Goal: Find specific page/section: Find specific page/section

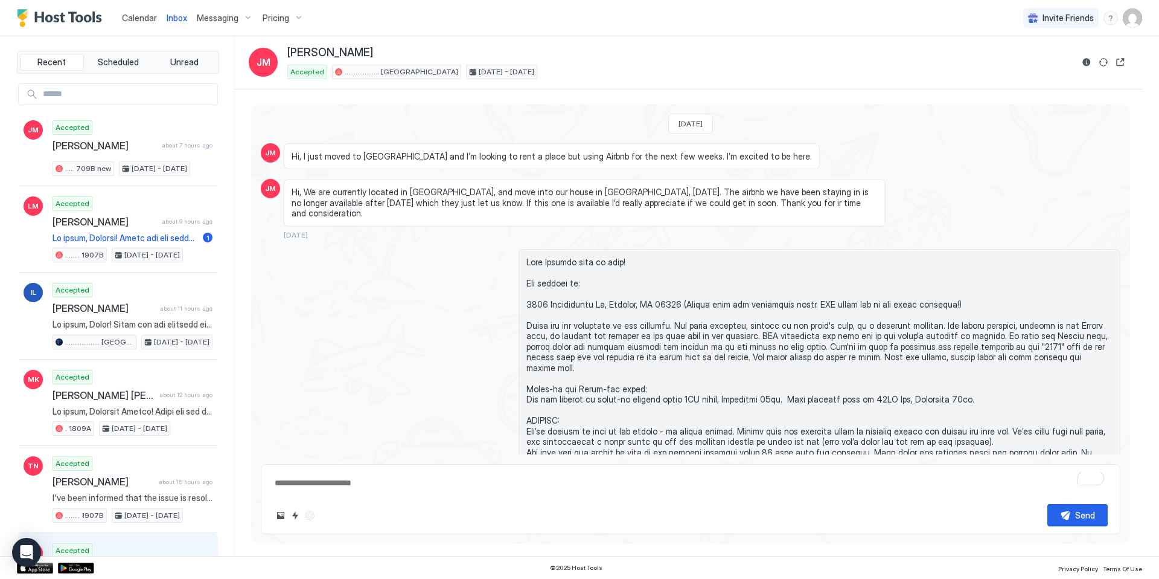
scroll to position [1948, 0]
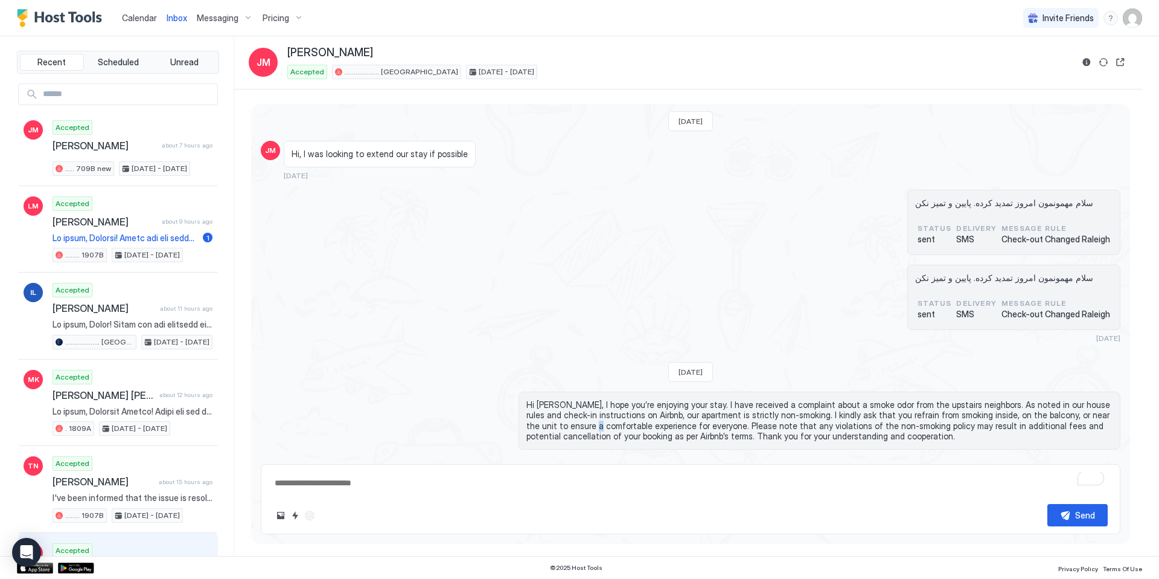
type textarea "*"
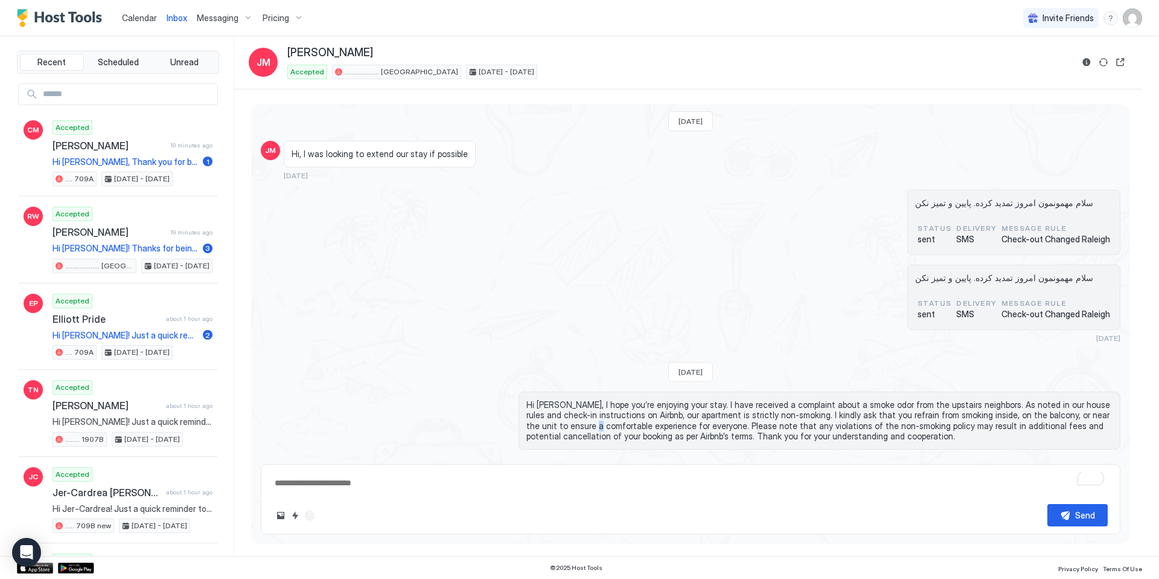
click at [142, 20] on span "Calendar" at bounding box center [139, 18] width 35 height 10
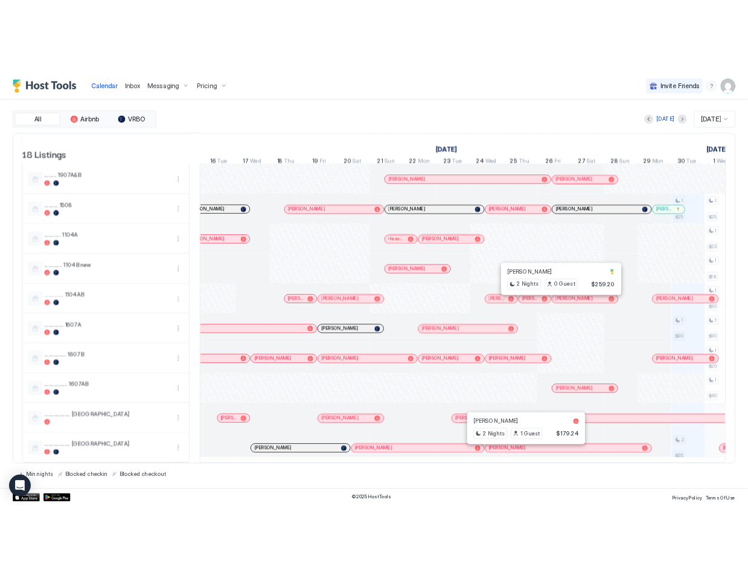
scroll to position [332, 0]
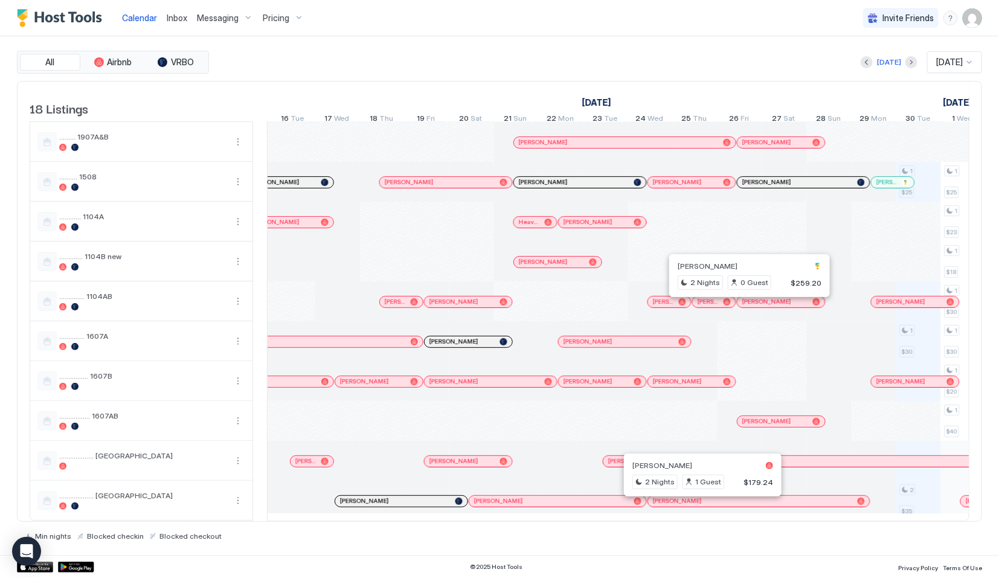
click at [389, 261] on div at bounding box center [382, 262] width 45 height 40
click at [831, 250] on div at bounding box center [829, 262] width 45 height 40
